Goal: Consume media (video, audio)

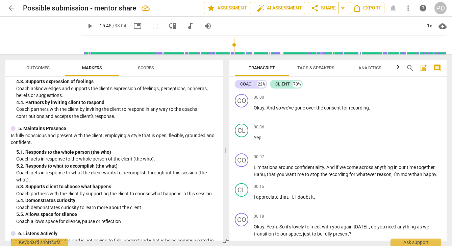
click at [81, 51] on div "play_arrow 15:45 / 38:04 picture_in_picture fullscreen move_down audiotrack vol…" at bounding box center [263, 36] width 365 height 38
click at [84, 42] on input "range" at bounding box center [265, 45] width 363 height 22
click at [84, 44] on input "range" at bounding box center [265, 45] width 363 height 22
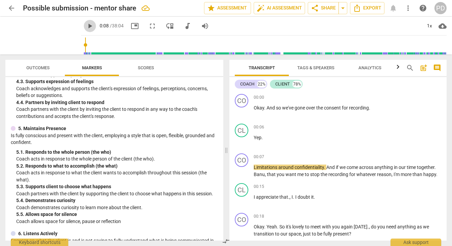
click at [86, 26] on span "play_arrow" at bounding box center [90, 26] width 8 height 8
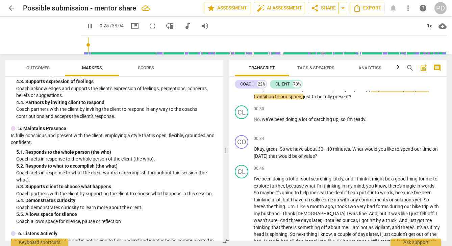
scroll to position [127, 0]
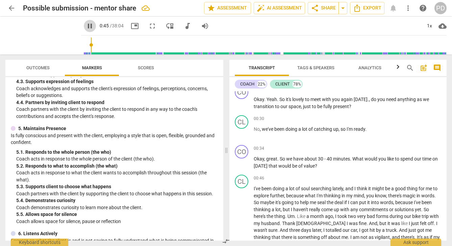
click at [86, 25] on span "pause" at bounding box center [90, 26] width 8 height 8
click at [86, 25] on span "play_arrow" at bounding box center [90, 26] width 8 height 8
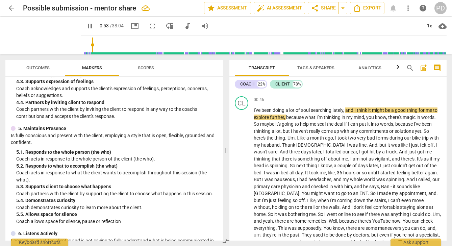
scroll to position [215, 0]
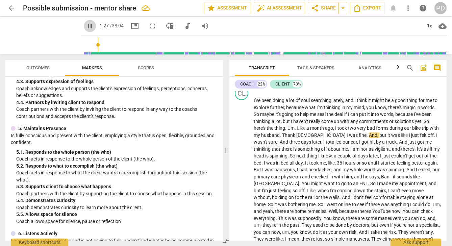
click at [86, 24] on span "pause" at bounding box center [90, 26] width 8 height 8
type input "88"
click at [389, 128] on span "forms" at bounding box center [383, 127] width 14 height 5
click at [86, 26] on span "play_arrow" at bounding box center [90, 26] width 8 height 8
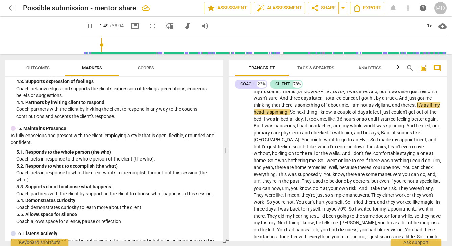
scroll to position [269, 0]
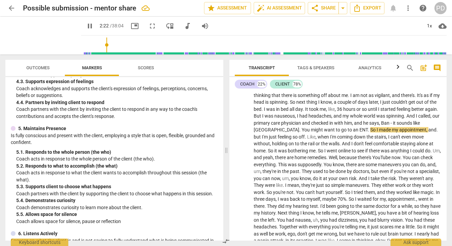
click at [86, 24] on span "pause" at bounding box center [90, 26] width 8 height 8
type input "143"
drag, startPoint x: 272, startPoint y: 129, endPoint x: 253, endPoint y: 127, distance: 19.0
click at [253, 127] on div "CL play_arrow pause 00:46 + Add competency keyboard_arrow_right I've been doing…" at bounding box center [337, 214] width 217 height 369
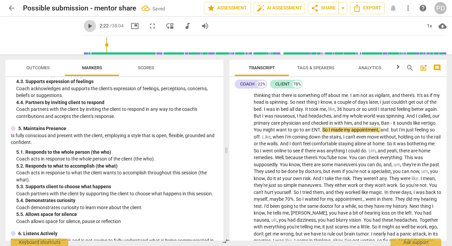
click at [86, 28] on span "play_arrow" at bounding box center [90, 26] width 8 height 8
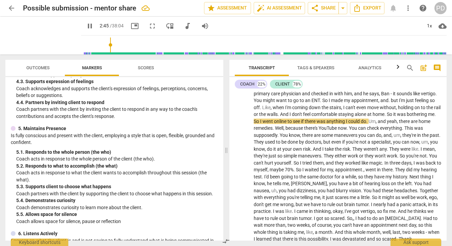
scroll to position [313, 0]
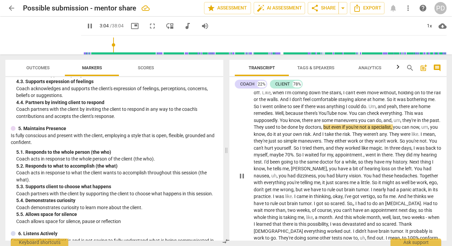
click at [401, 120] on span "," at bounding box center [401, 119] width 2 height 5
type input "186"
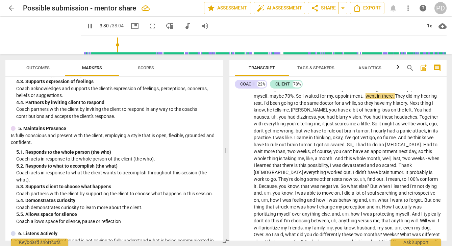
scroll to position [367, 0]
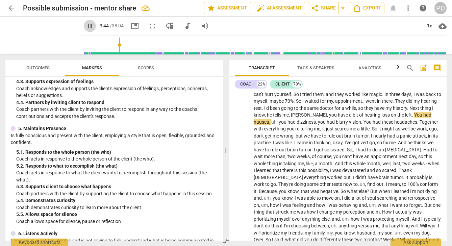
click at [86, 25] on span "pause" at bounding box center [90, 26] width 8 height 8
type input "224"
drag, startPoint x: 347, startPoint y: 114, endPoint x: 333, endPoint y: 114, distance: 14.5
click at [333, 114] on p "I've been doing a lot of soul searching lately , and I think it might be a good…" at bounding box center [347, 121] width 187 height 353
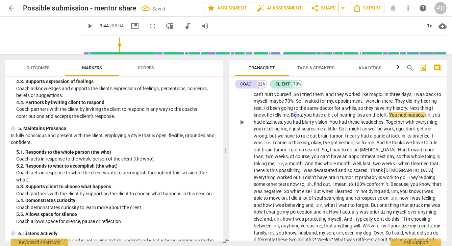
click at [302, 115] on span "Bonu" at bounding box center [296, 114] width 11 height 5
click at [86, 25] on span "play_arrow" at bounding box center [90, 26] width 8 height 8
click at [430, 117] on span "," at bounding box center [431, 114] width 2 height 5
type input "232"
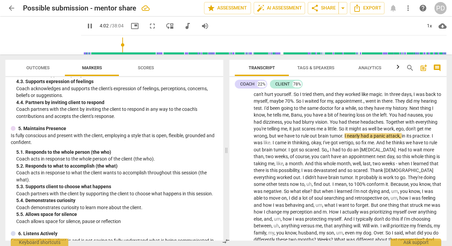
click at [86, 24] on span "pause" at bounding box center [90, 26] width 8 height 8
type input "243"
drag, startPoint x: 274, startPoint y: 135, endPoint x: 253, endPoint y: 136, distance: 20.9
click at [253, 136] on div "CL play_arrow pause 00:46 + Add competency keyboard_arrow_right I've been doing…" at bounding box center [337, 116] width 217 height 369
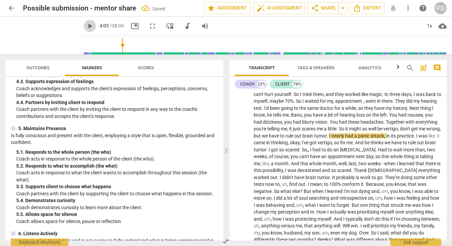
click at [86, 26] on span "play_arrow" at bounding box center [90, 26] width 8 height 8
drag, startPoint x: 279, startPoint y: 143, endPoint x: 273, endPoint y: 143, distance: 5.4
click at [391, 138] on span "its" at bounding box center [394, 135] width 6 height 5
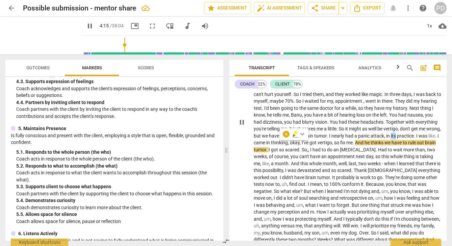
type input "256"
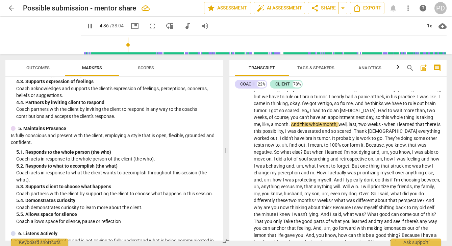
scroll to position [421, 0]
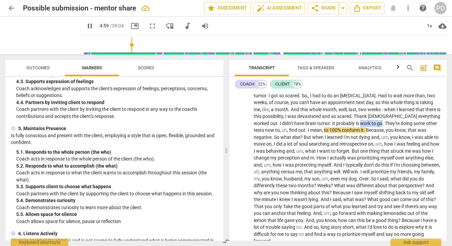
drag, startPoint x: 405, startPoint y: 122, endPoint x: 383, endPoint y: 123, distance: 21.6
click at [383, 123] on p "I've been doing a lot of soul searching lately , and I think it might be a good…" at bounding box center [347, 67] width 187 height 353
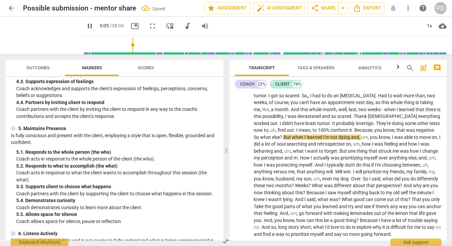
click at [277, 131] on span "," at bounding box center [276, 129] width 2 height 5
click at [342, 130] on span "conform" at bounding box center [332, 129] width 19 height 5
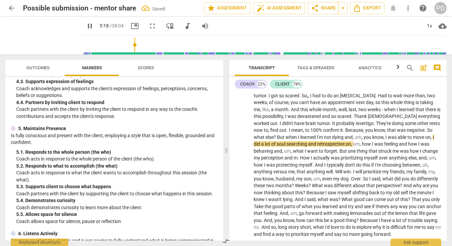
click at [363, 137] on span "," at bounding box center [362, 136] width 2 height 5
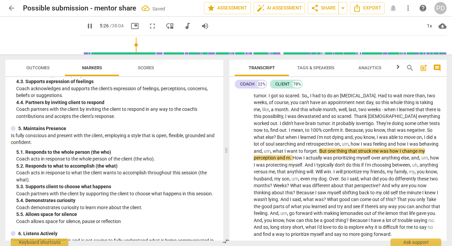
click at [350, 144] on span "," at bounding box center [349, 143] width 2 height 5
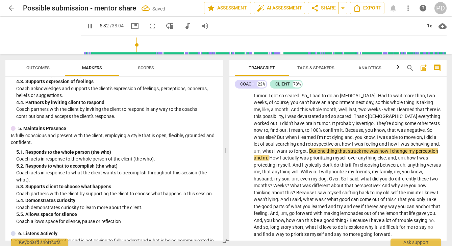
click at [274, 151] on span "what" at bounding box center [268, 150] width 12 height 5
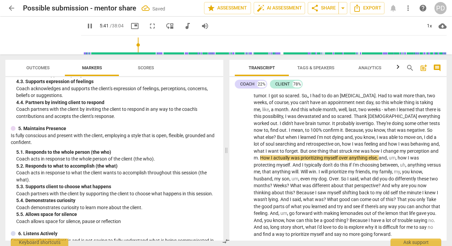
click at [260, 157] on span "." at bounding box center [259, 157] width 2 height 5
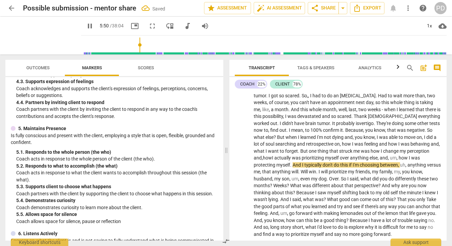
click at [396, 160] on span "," at bounding box center [397, 157] width 2 height 5
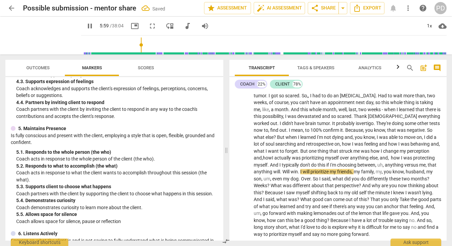
click at [382, 167] on span "," at bounding box center [383, 164] width 2 height 5
click at [272, 179] on span "," at bounding box center [271, 178] width 2 height 5
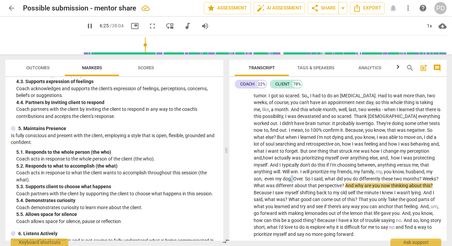
click at [341, 178] on p "I've been doing a lot of soul searching lately , and I think it might be a good…" at bounding box center [347, 64] width 187 height 346
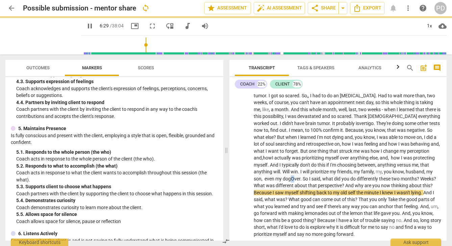
click at [300, 178] on span "Over" at bounding box center [295, 178] width 9 height 5
click at [299, 178] on span "over" at bounding box center [295, 178] width 9 height 5
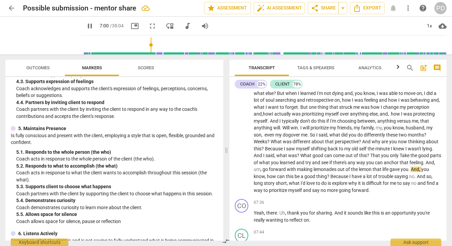
scroll to position [489, 0]
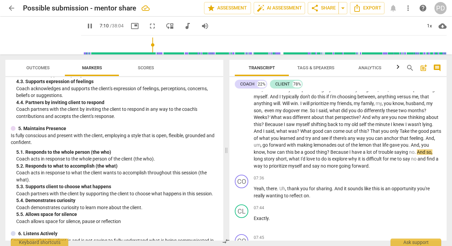
click at [262, 145] on span "," at bounding box center [261, 144] width 2 height 5
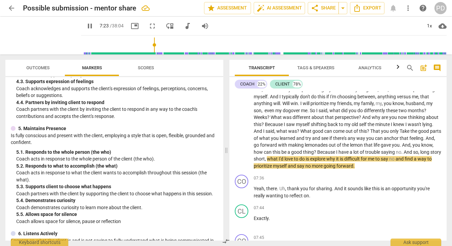
click at [395, 161] on span "and" at bounding box center [399, 158] width 9 height 5
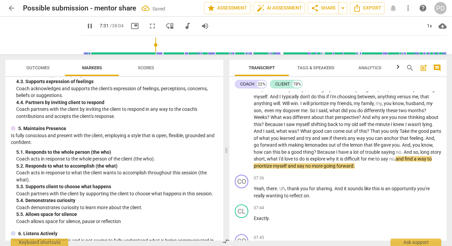
click at [312, 165] on span "no" at bounding box center [308, 165] width 6 height 5
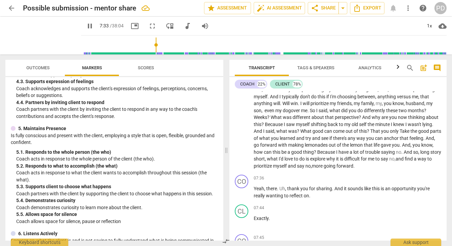
click at [323, 166] on span "more" at bounding box center [318, 165] width 12 height 5
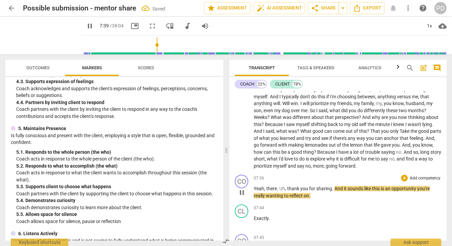
click at [286, 188] on span "," at bounding box center [286, 188] width 2 height 5
type input "462"
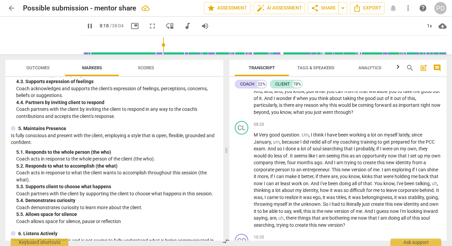
scroll to position [665, 0]
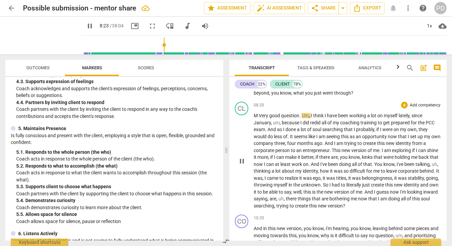
click at [258, 114] on span "M" at bounding box center [256, 115] width 5 height 5
type input "506"
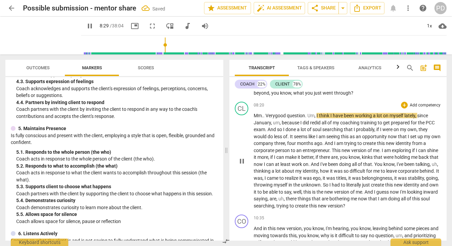
click at [316, 115] on span "," at bounding box center [315, 115] width 2 height 5
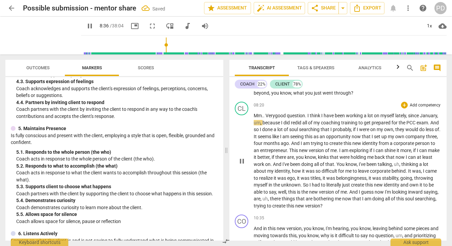
click at [262, 123] on span "," at bounding box center [261, 122] width 2 height 5
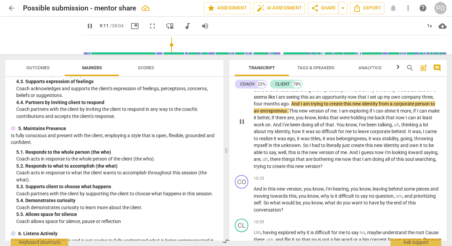
scroll to position [709, 0]
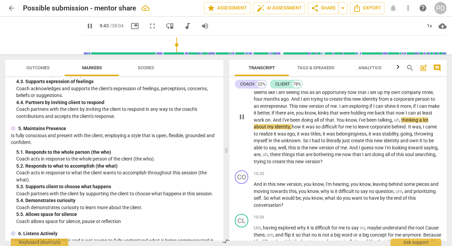
click at [401, 123] on span "thinking" at bounding box center [410, 119] width 18 height 5
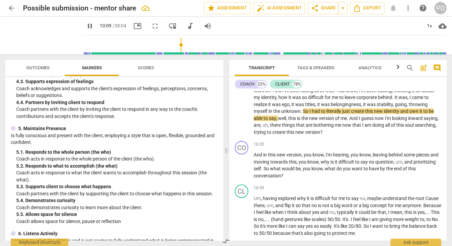
scroll to position [748, 0]
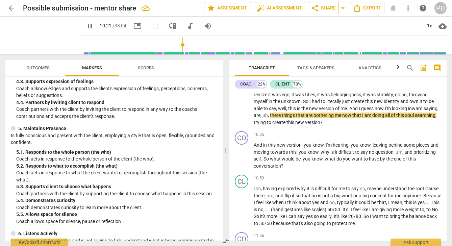
click at [270, 115] on span "," at bounding box center [269, 114] width 2 height 5
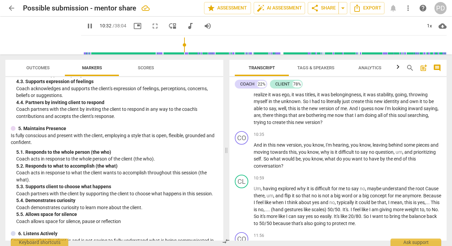
click at [370, 122] on p "Mm.. Very good question . I think I have been working a lot on myself lately , …" at bounding box center [347, 77] width 187 height 97
click at [404, 152] on span "," at bounding box center [403, 151] width 2 height 5
type input "652"
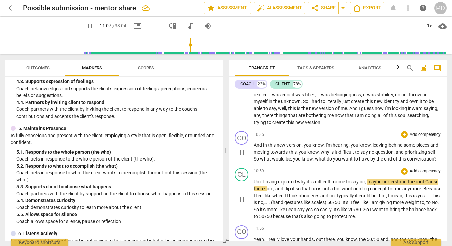
click at [262, 184] on span "," at bounding box center [262, 181] width 2 height 5
type input "668"
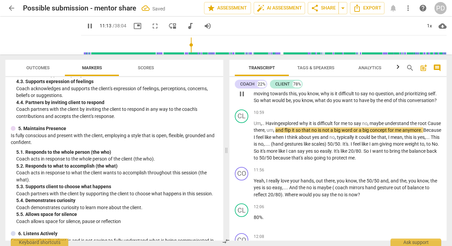
scroll to position [822, 0]
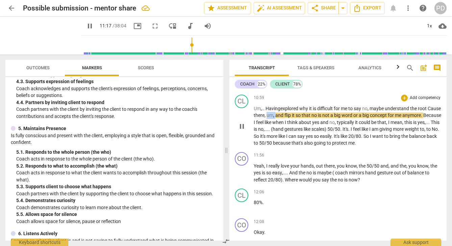
drag, startPoint x: 290, startPoint y: 121, endPoint x: 281, endPoint y: 121, distance: 9.5
click at [281, 121] on p "Um ,.. Having explored why it is difficult for me to say no , maybe understand …" at bounding box center [347, 126] width 187 height 42
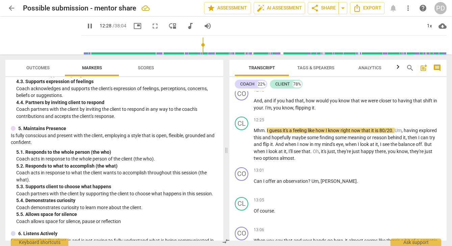
scroll to position [1022, 0]
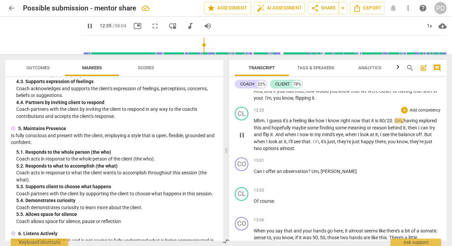
click at [406, 123] on span "having" at bounding box center [410, 120] width 15 height 5
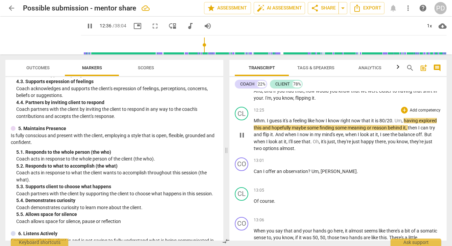
type input "756"
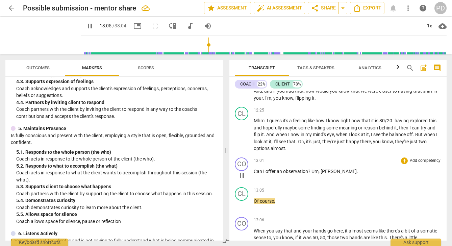
click at [320, 174] on span "[PERSON_NAME]" at bounding box center [338, 170] width 36 height 5
type input "787"
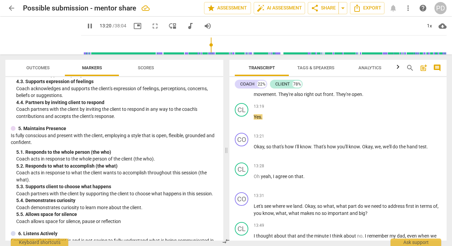
click at [86, 26] on span "pause" at bounding box center [90, 26] width 8 height 8
type input "801"
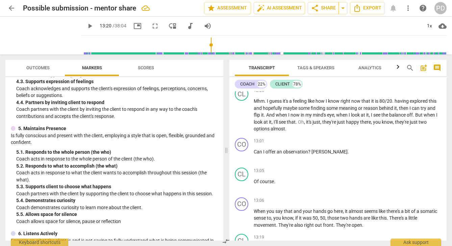
scroll to position [1032, 0]
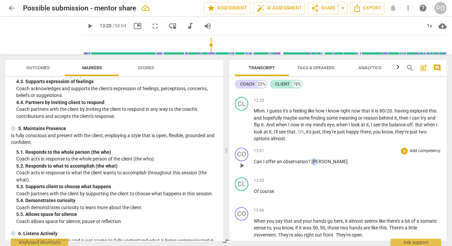
click at [314, 164] on span "[PERSON_NAME]" at bounding box center [329, 161] width 36 height 5
click at [86, 24] on span "play_arrow" at bounding box center [90, 26] width 8 height 8
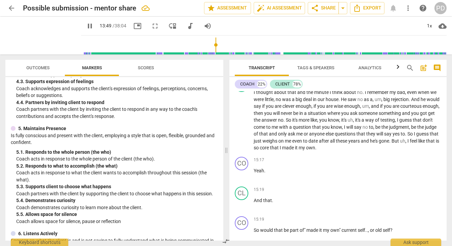
scroll to position [1311, 0]
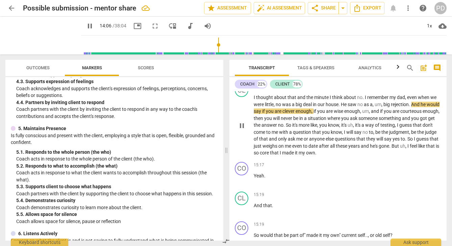
click at [383, 107] on span "," at bounding box center [382, 104] width 2 height 5
type input "848"
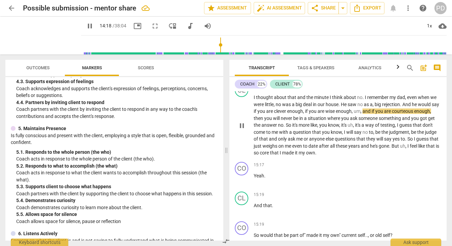
click at [371, 114] on span "and" at bounding box center [366, 110] width 9 height 5
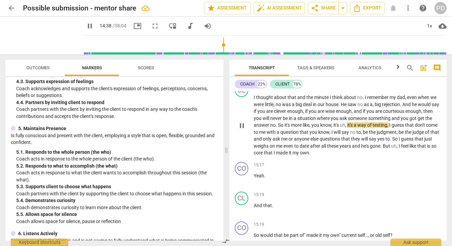
click at [353, 128] on span "it's" at bounding box center [350, 124] width 6 height 5
click at [408, 128] on span "that" at bounding box center [403, 124] width 10 height 5
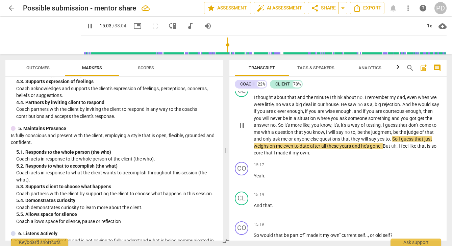
click at [425, 135] on span "that" at bounding box center [429, 131] width 9 height 5
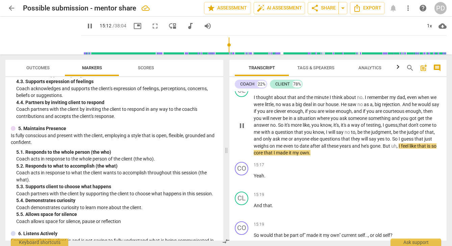
click at [401, 149] on span "I" at bounding box center [399, 145] width 2 height 5
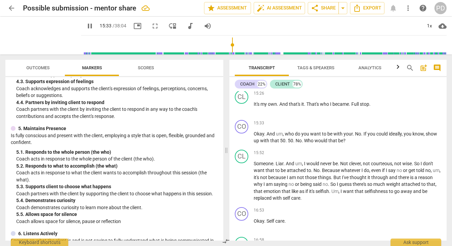
scroll to position [1556, 0]
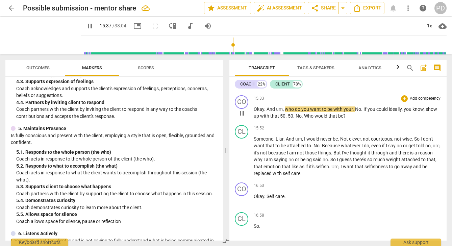
click at [284, 112] on span "," at bounding box center [284, 108] width 2 height 5
type input "939"
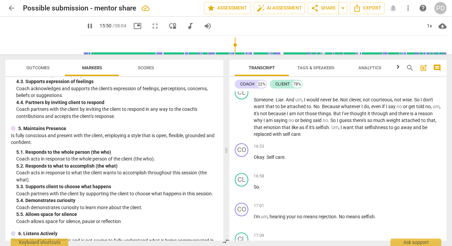
scroll to position [1599, 0]
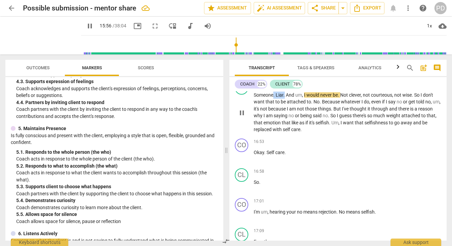
drag, startPoint x: 285, startPoint y: 101, endPoint x: 274, endPoint y: 101, distance: 11.1
click at [274, 101] on p "Someone . [GEOGRAPHIC_DATA] . And um , I would never be . Not clever , not cour…" at bounding box center [347, 112] width 187 height 42
type input "959"
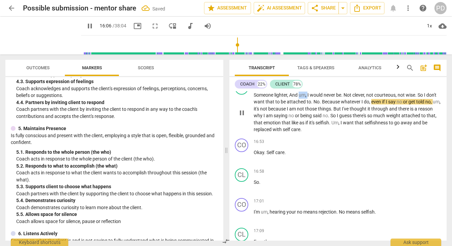
drag, startPoint x: 309, startPoint y: 102, endPoint x: 300, endPoint y: 101, distance: 8.8
click at [300, 101] on p "Someone lighter, And um , I would never be . Not clever , not courteous , not w…" at bounding box center [347, 112] width 187 height 42
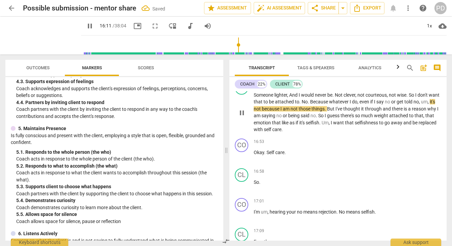
click at [337, 98] on span "Not" at bounding box center [339, 94] width 9 height 5
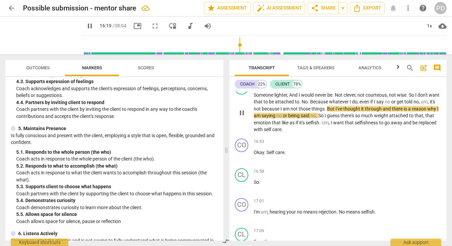
click at [429, 104] on span "it's" at bounding box center [431, 101] width 5 height 5
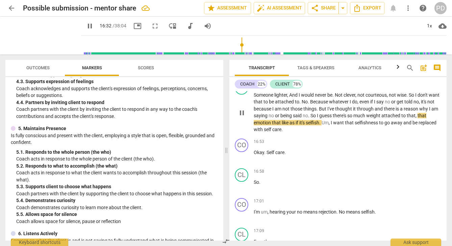
click at [330, 125] on span "," at bounding box center [329, 122] width 2 height 5
click at [417, 118] on span "," at bounding box center [416, 115] width 2 height 5
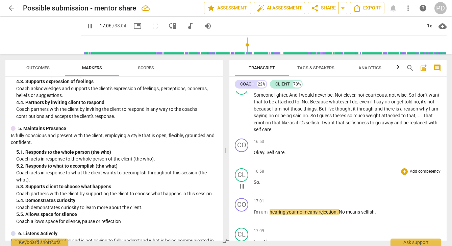
click at [261, 186] on p "So ." at bounding box center [347, 182] width 187 height 7
click at [245, 182] on div "CL" at bounding box center [242, 175] width 14 height 14
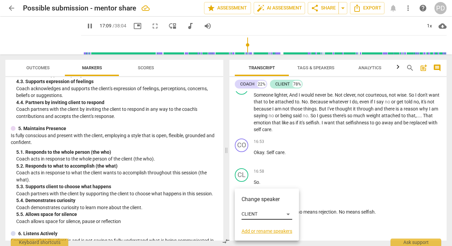
scroll to position [1754, 0]
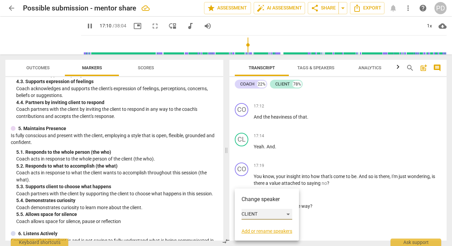
click at [256, 213] on div "CLIENT" at bounding box center [266, 214] width 51 height 11
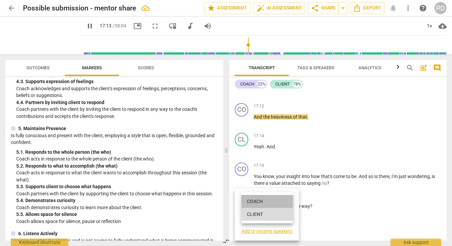
click at [256, 200] on li "COACH" at bounding box center [266, 201] width 51 height 13
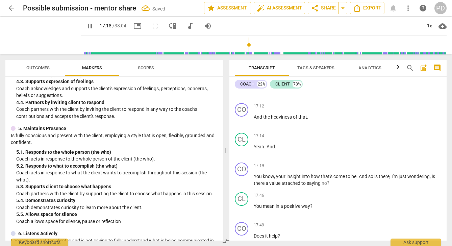
click at [86, 25] on span "pause" at bounding box center [90, 26] width 8 height 8
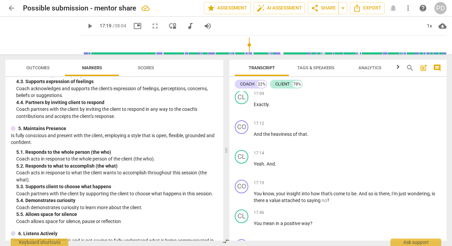
scroll to position [1751, 0]
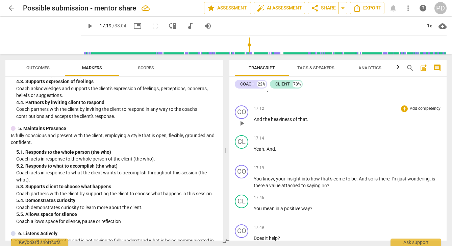
click at [310, 123] on p "And the heaviness of that ." at bounding box center [347, 119] width 187 height 7
click at [243, 46] on input "range" at bounding box center [265, 45] width 363 height 22
click at [86, 25] on span "play_arrow" at bounding box center [90, 26] width 8 height 8
click at [277, 153] on p "Yeah . And ." at bounding box center [347, 148] width 187 height 7
type input "1039"
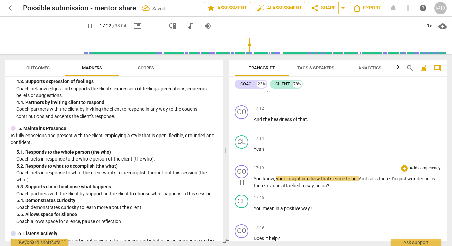
click at [255, 181] on span "You" at bounding box center [258, 178] width 9 height 5
click at [254, 181] on span "You" at bounding box center [258, 178] width 9 height 5
type input "1046"
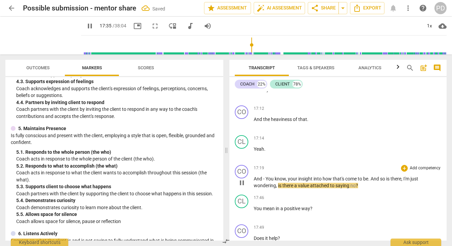
click at [370, 181] on span "." at bounding box center [369, 178] width 2 height 5
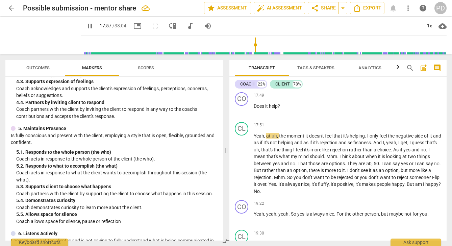
scroll to position [1874, 0]
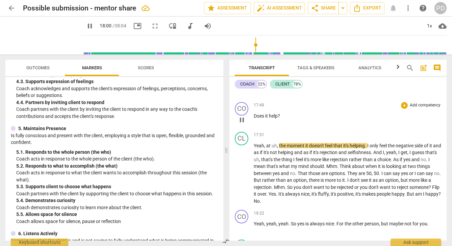
click at [281, 120] on p "Does it help ?" at bounding box center [347, 115] width 187 height 7
type input "1082"
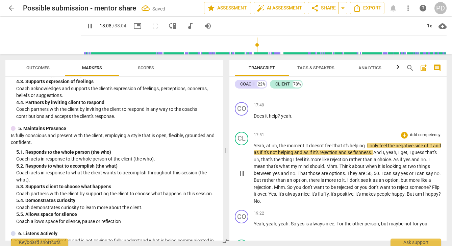
click at [278, 148] on span "," at bounding box center [278, 145] width 2 height 5
type input "1089"
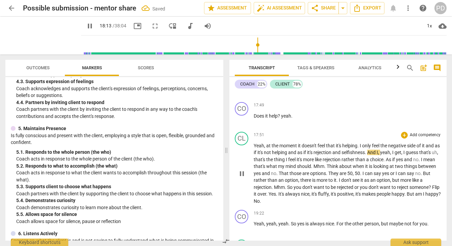
click at [265, 148] on span "," at bounding box center [265, 145] width 2 height 5
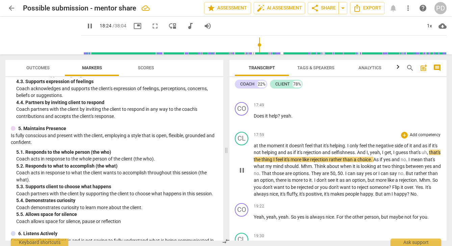
click at [366, 155] on span "And" at bounding box center [361, 152] width 9 height 5
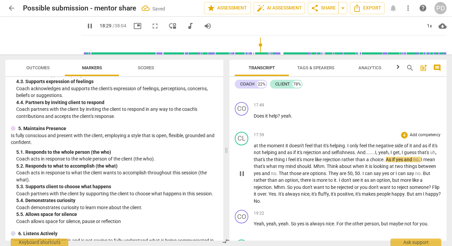
click at [393, 155] on span "I" at bounding box center [391, 152] width 2 height 5
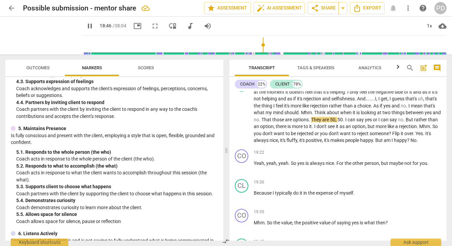
scroll to position [1932, 0]
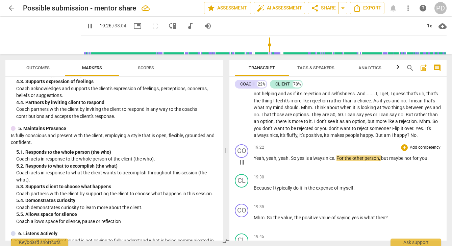
click at [291, 161] on span "So" at bounding box center [294, 157] width 6 height 5
type input "1168"
click at [265, 161] on span "," at bounding box center [265, 157] width 2 height 5
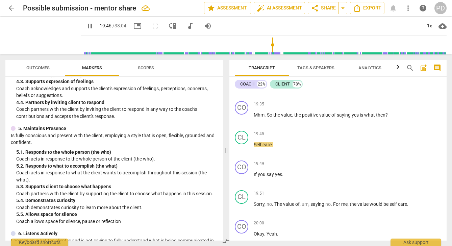
scroll to position [2049, 0]
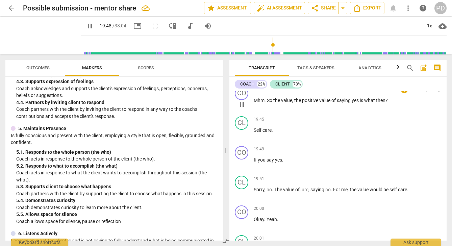
click at [266, 103] on span "." at bounding box center [265, 100] width 2 height 5
type input "1190"
click at [282, 162] on span "." at bounding box center [282, 159] width 1 height 5
type input "1201"
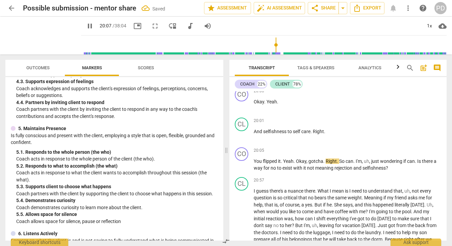
scroll to position [2167, 0]
click at [370, 164] on span "," at bounding box center [370, 160] width 2 height 5
type input "1243"
click at [407, 164] on span "." at bounding box center [406, 160] width 2 height 5
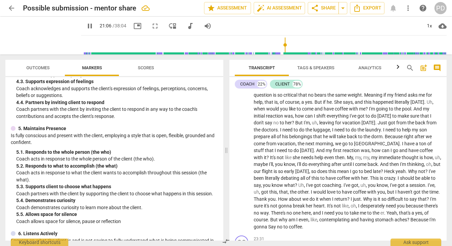
scroll to position [2270, 0]
click at [413, 90] on span "not" at bounding box center [416, 87] width 8 height 5
type input "1269"
click at [86, 24] on span "pause" at bounding box center [90, 26] width 8 height 8
type input "1277"
